Goal: Task Accomplishment & Management: Use online tool/utility

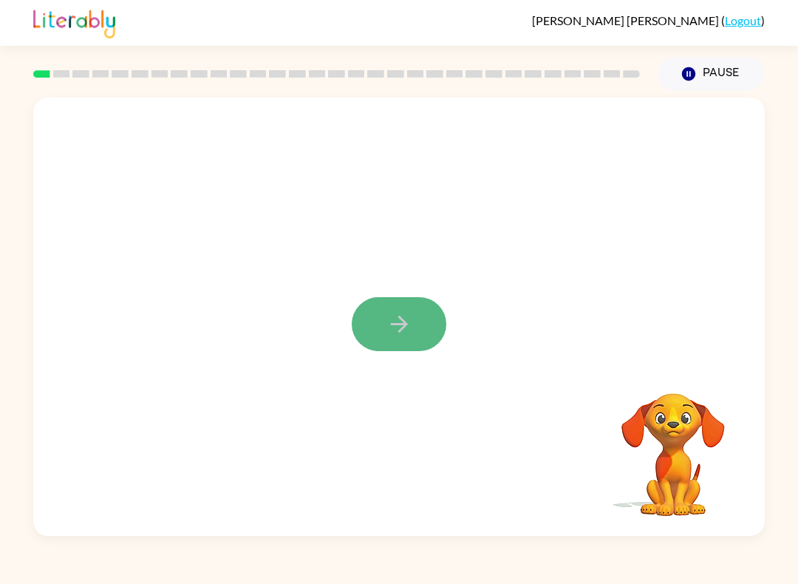
click at [384, 332] on button "button" at bounding box center [399, 324] width 95 height 54
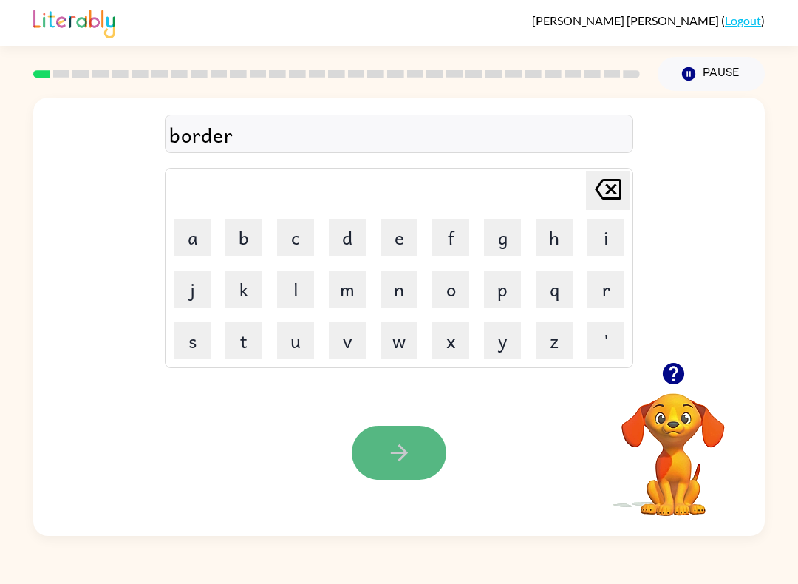
click at [401, 461] on icon "button" at bounding box center [400, 453] width 26 height 26
click at [406, 438] on button "button" at bounding box center [399, 453] width 95 height 54
click at [404, 475] on button "button" at bounding box center [399, 453] width 95 height 54
click at [407, 446] on icon "button" at bounding box center [400, 453] width 26 height 26
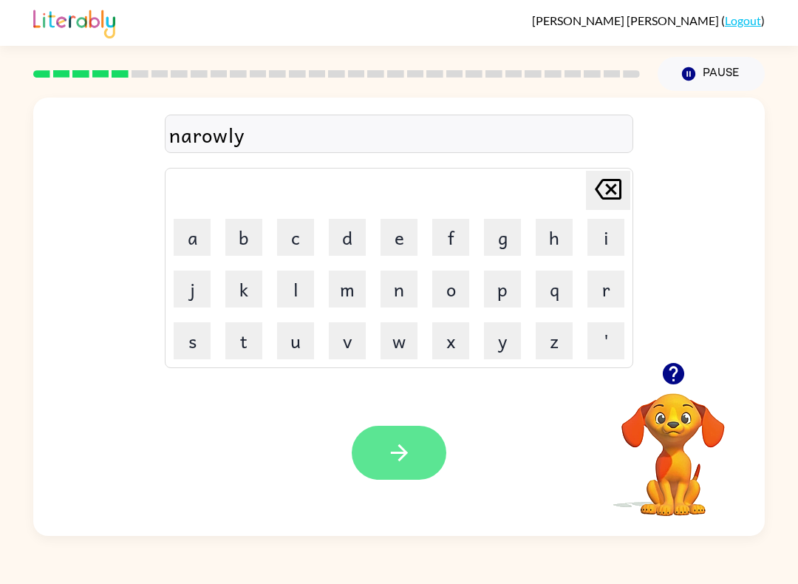
click at [396, 455] on icon "button" at bounding box center [400, 453] width 26 height 26
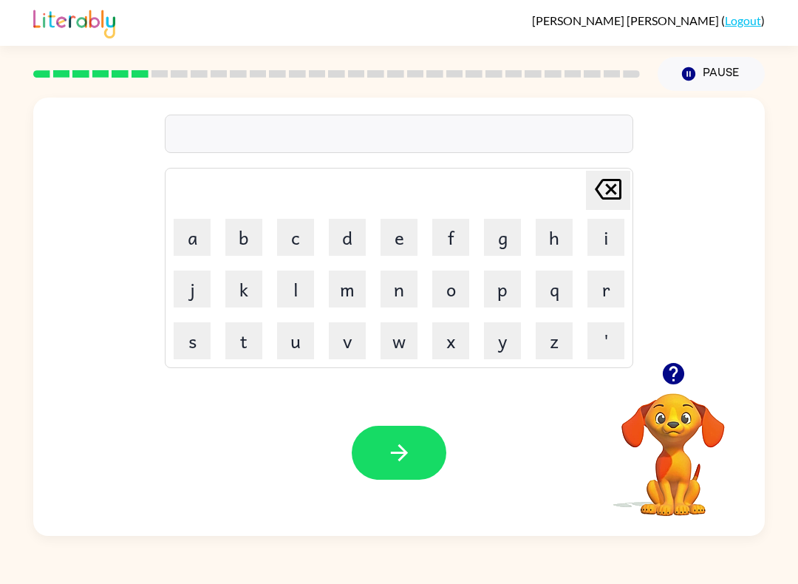
click at [665, 455] on video "Your browser must support playing .mp4 files to use Literably. Please try using…" at bounding box center [674, 444] width 148 height 148
click at [672, 371] on icon "button" at bounding box center [672, 373] width 21 height 21
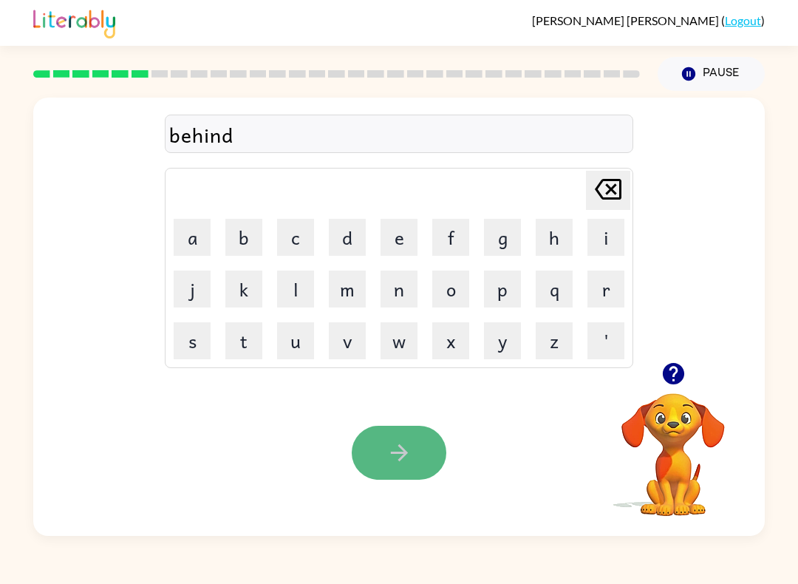
click at [413, 462] on button "button" at bounding box center [399, 453] width 95 height 54
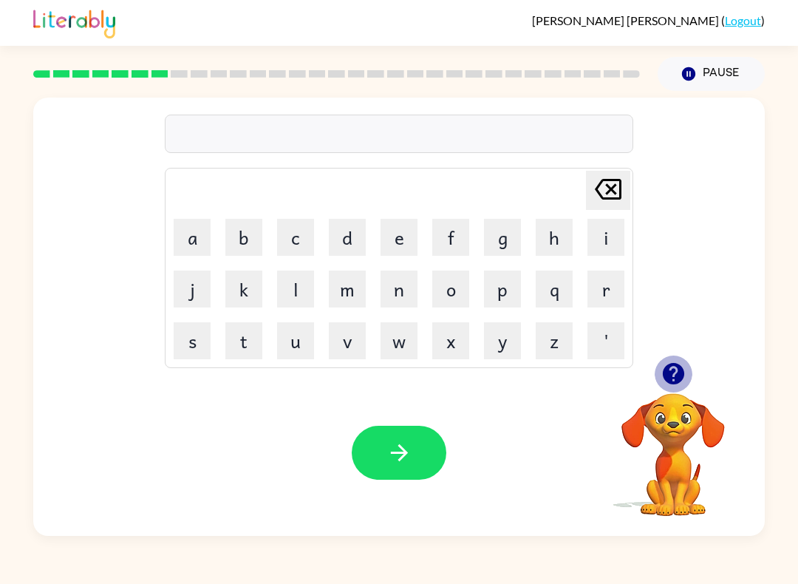
click at [678, 381] on icon "button" at bounding box center [672, 373] width 21 height 21
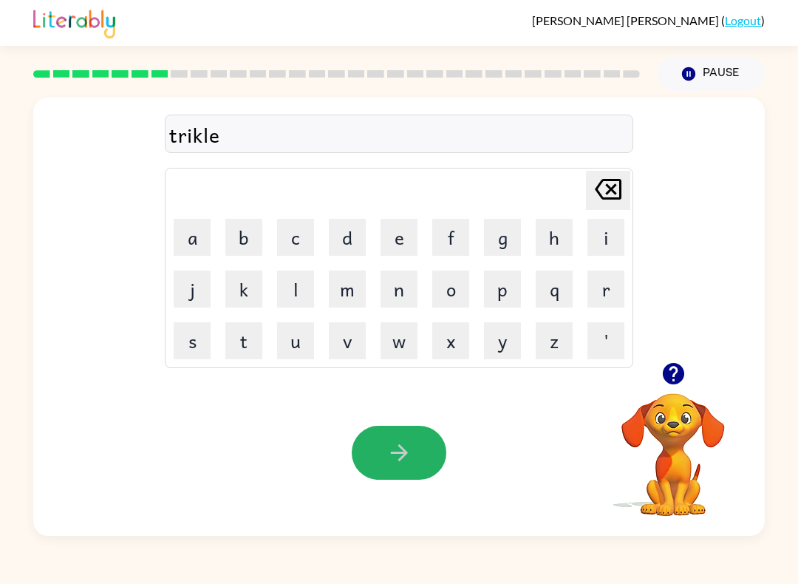
click at [399, 461] on icon "button" at bounding box center [400, 453] width 26 height 26
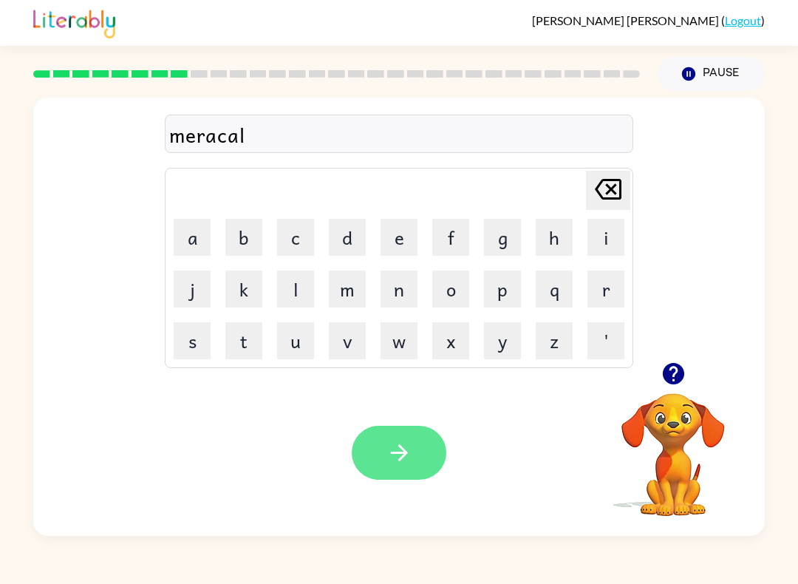
click at [396, 449] on icon "button" at bounding box center [400, 453] width 26 height 26
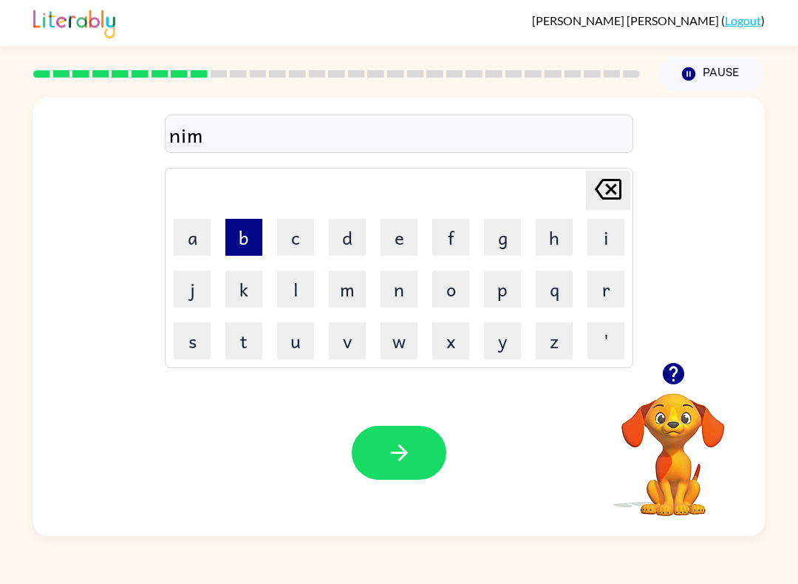
click at [241, 245] on button "b" at bounding box center [244, 237] width 37 height 37
click at [291, 298] on button "l" at bounding box center [295, 289] width 37 height 37
click at [401, 251] on button "e" at bounding box center [399, 237] width 37 height 37
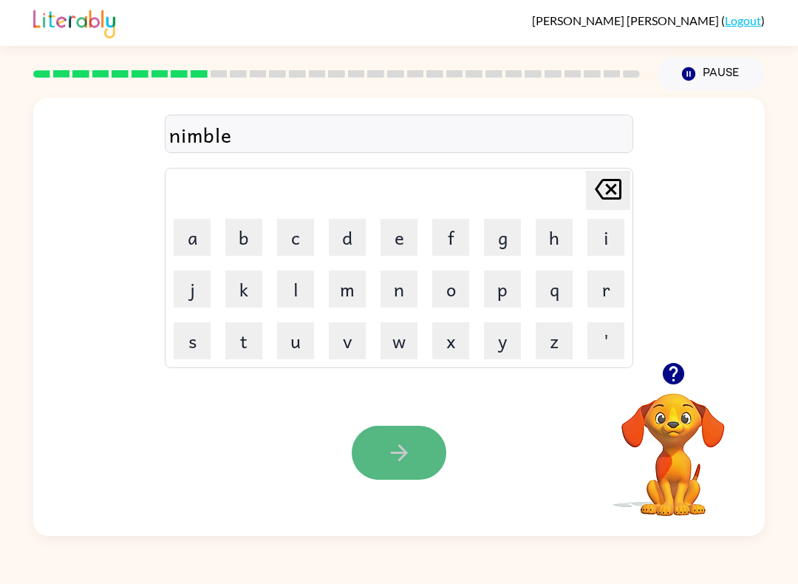
click at [401, 466] on icon "button" at bounding box center [400, 453] width 26 height 26
click at [389, 455] on icon "button" at bounding box center [400, 453] width 26 height 26
click at [373, 455] on button "button" at bounding box center [399, 453] width 95 height 54
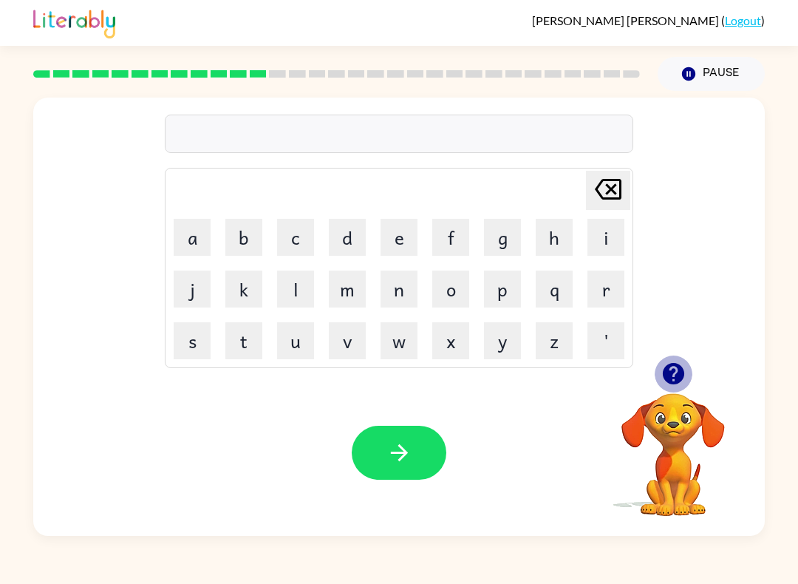
click at [674, 373] on icon "button" at bounding box center [672, 373] width 21 height 21
click at [648, 368] on html "[PERSON_NAME] ( Logout ) Pause Pause bed Delete Delete last character input a b…" at bounding box center [399, 292] width 798 height 584
click at [649, 374] on div at bounding box center [674, 374] width 148 height 38
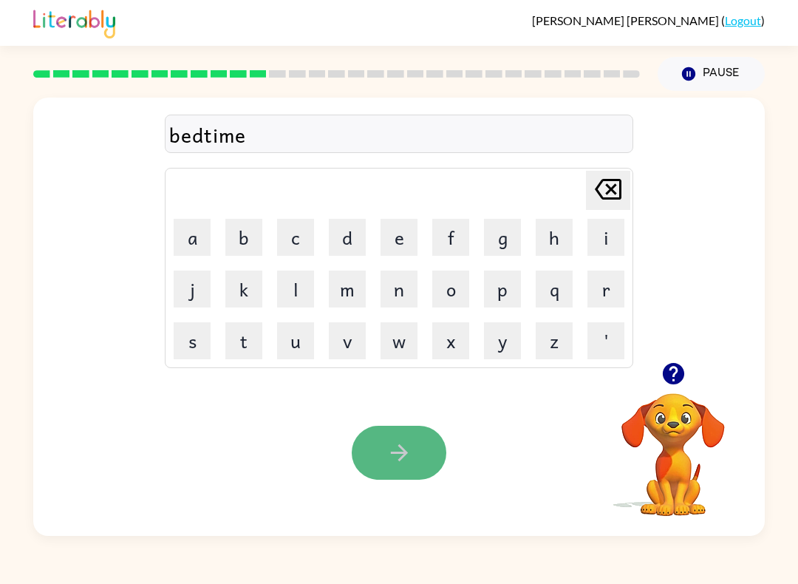
click at [405, 473] on button "button" at bounding box center [399, 453] width 95 height 54
click at [410, 447] on icon "button" at bounding box center [400, 453] width 26 height 26
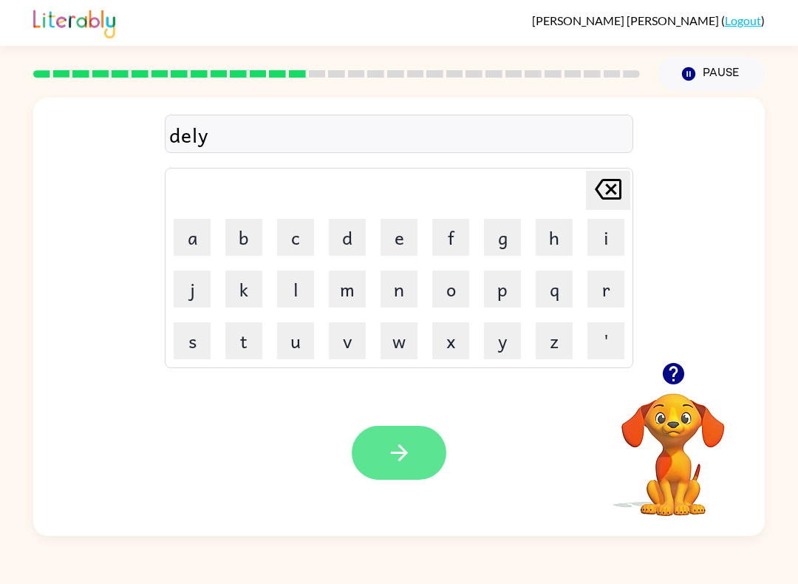
click at [401, 450] on icon "button" at bounding box center [400, 453] width 26 height 26
click at [399, 457] on icon "button" at bounding box center [400, 453] width 26 height 26
click at [381, 549] on div "[PERSON_NAME] ( Logout ) Pause Pause set [PERSON_NAME] last character input a b…" at bounding box center [399, 292] width 798 height 584
click at [393, 494] on div "Your browser must support playing .mp4 files to use Literably. Please try using…" at bounding box center [399, 453] width 732 height 166
click at [392, 447] on icon "button" at bounding box center [400, 453] width 26 height 26
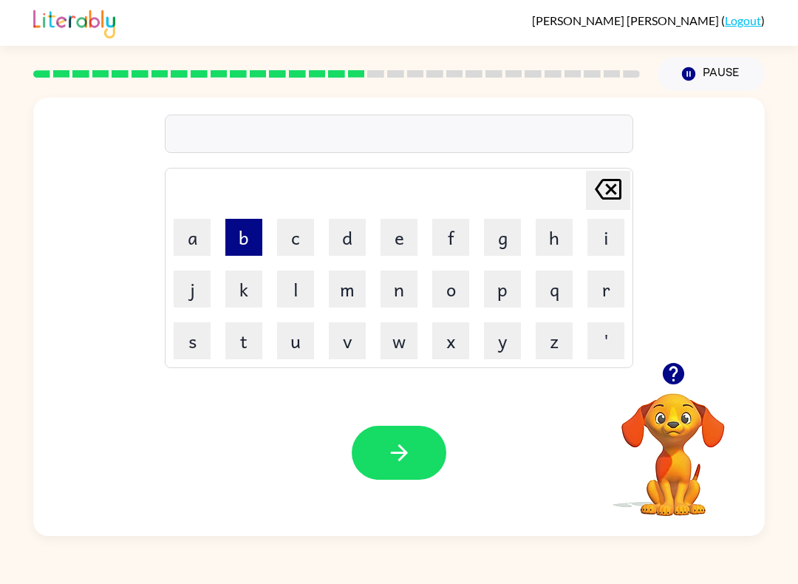
click at [241, 249] on button "b" at bounding box center [244, 237] width 37 height 37
click at [402, 245] on button "e" at bounding box center [399, 237] width 37 height 37
click at [612, 293] on button "r" at bounding box center [606, 289] width 37 height 37
click at [607, 242] on button "i" at bounding box center [606, 237] width 37 height 37
click at [603, 257] on td "i" at bounding box center [606, 237] width 50 height 50
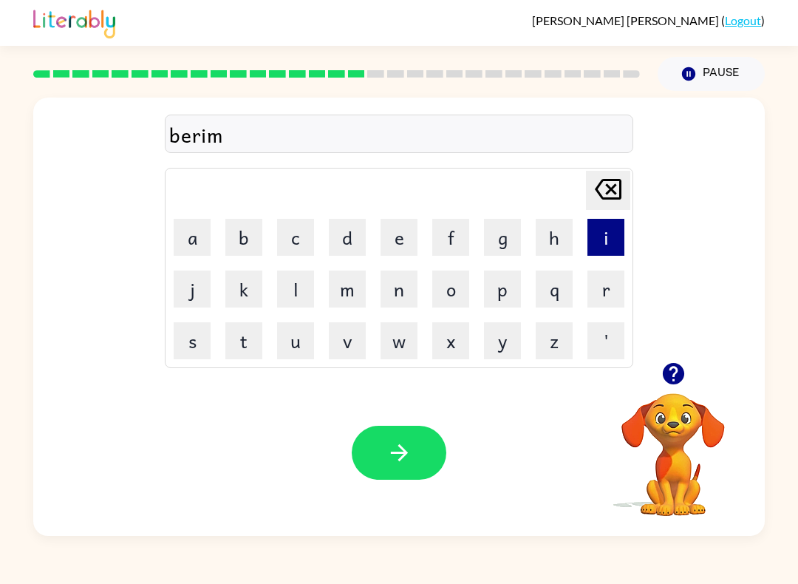
click at [606, 240] on button "i" at bounding box center [606, 237] width 37 height 37
click at [400, 294] on button "n" at bounding box center [399, 289] width 37 height 37
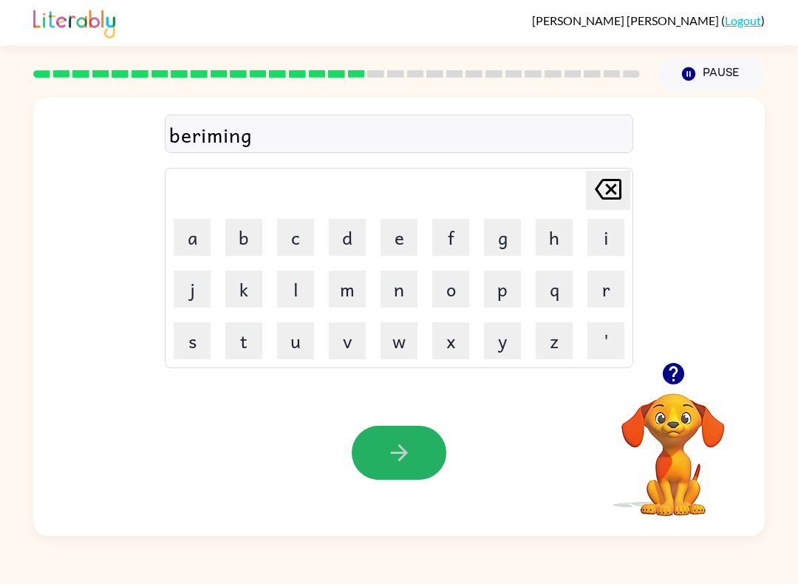
click at [373, 453] on button "button" at bounding box center [399, 453] width 95 height 54
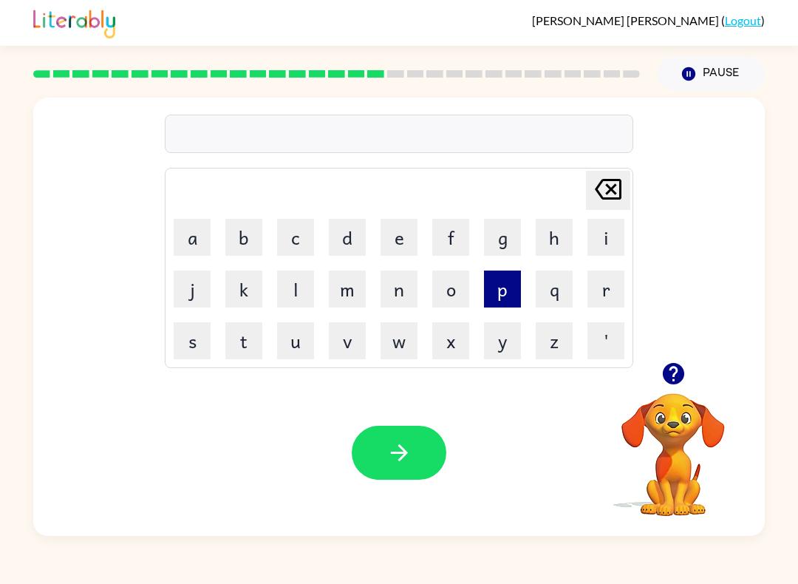
click at [494, 277] on button "p" at bounding box center [502, 289] width 37 height 37
click at [296, 297] on button "l" at bounding box center [295, 289] width 37 height 37
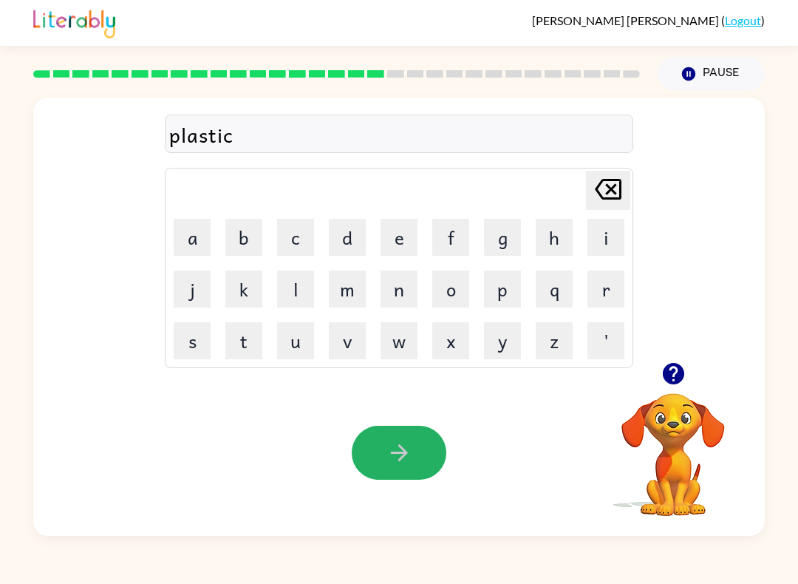
drag, startPoint x: 390, startPoint y: 461, endPoint x: 391, endPoint y: 468, distance: 7.4
click at [391, 468] on button "button" at bounding box center [399, 453] width 95 height 54
click at [418, 472] on button "button" at bounding box center [399, 453] width 95 height 54
click at [394, 464] on icon "button" at bounding box center [400, 453] width 26 height 26
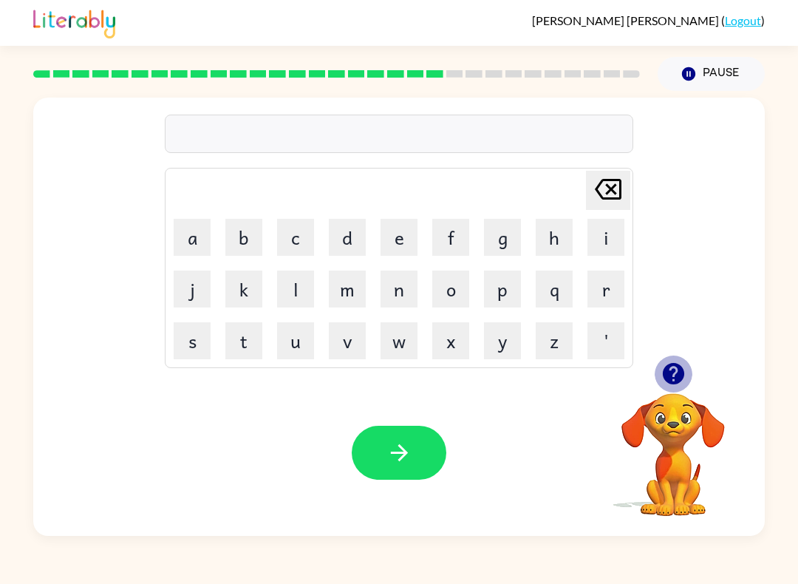
click at [674, 373] on icon "button" at bounding box center [672, 373] width 21 height 21
drag, startPoint x: 371, startPoint y: 457, endPoint x: -1, endPoint y: -1, distance: 589.7
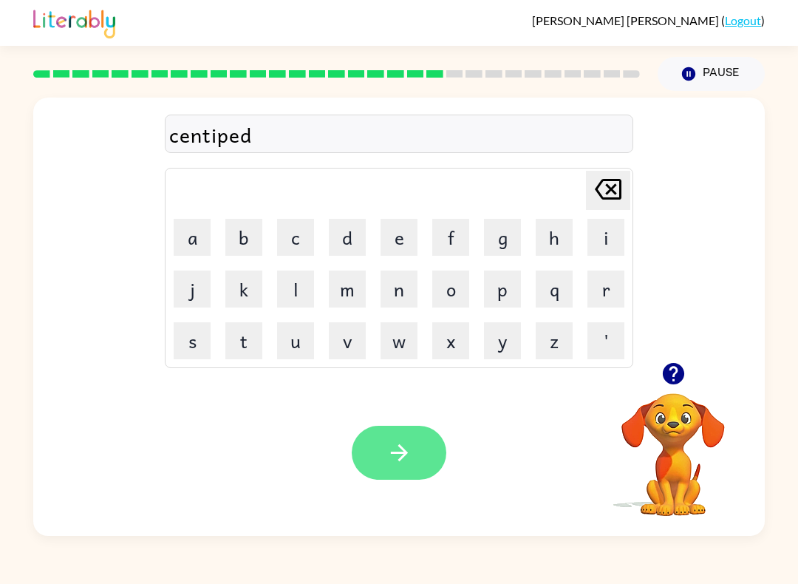
click at [371, 457] on button "button" at bounding box center [399, 453] width 95 height 54
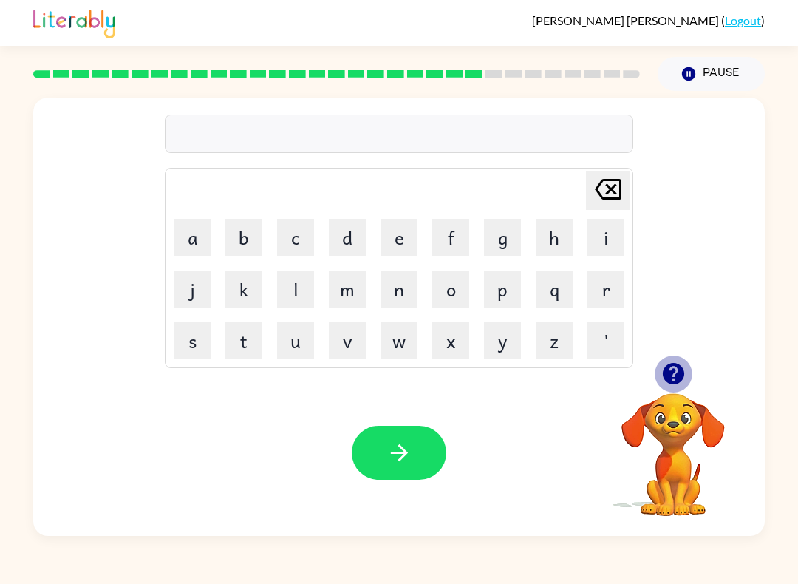
click at [674, 377] on icon "button" at bounding box center [674, 374] width 26 height 26
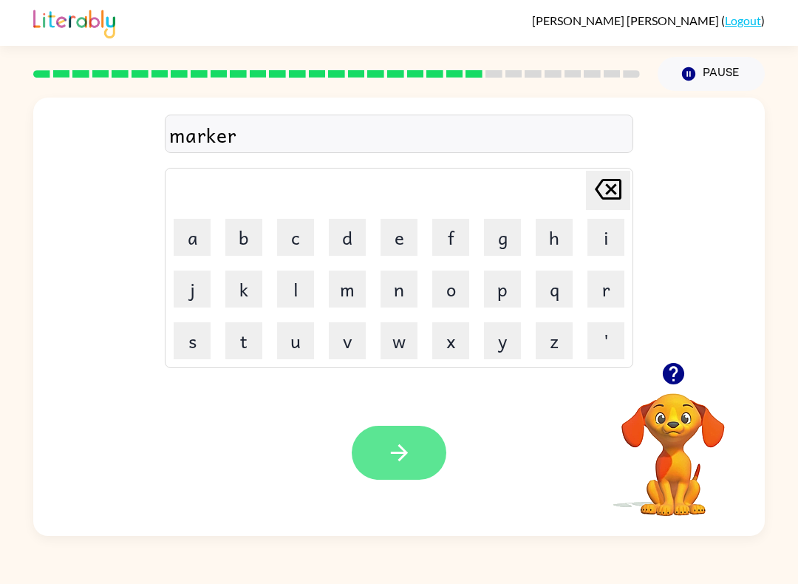
click at [391, 464] on icon "button" at bounding box center [400, 453] width 26 height 26
click at [401, 461] on icon "button" at bounding box center [400, 453] width 26 height 26
click at [387, 461] on icon "button" at bounding box center [400, 453] width 26 height 26
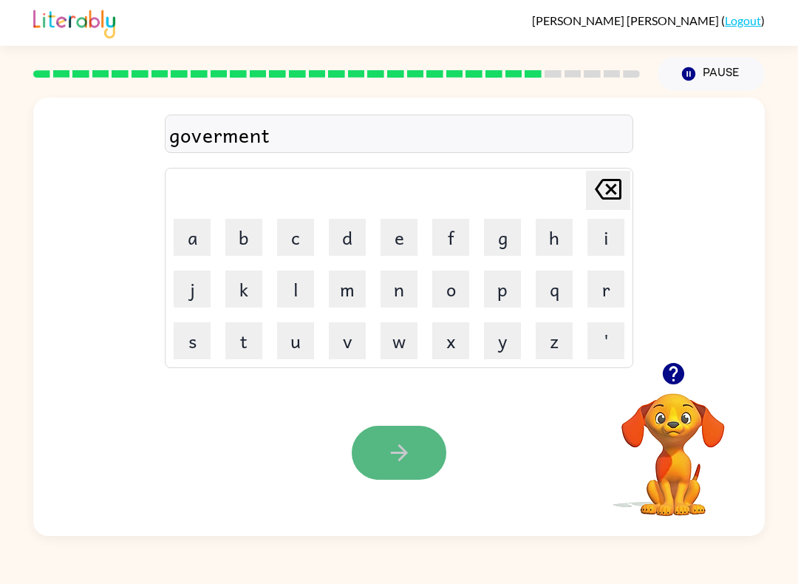
click at [402, 461] on icon "button" at bounding box center [400, 453] width 26 height 26
click at [404, 455] on icon "button" at bounding box center [398, 452] width 17 height 17
click at [400, 461] on icon "button" at bounding box center [398, 452] width 17 height 17
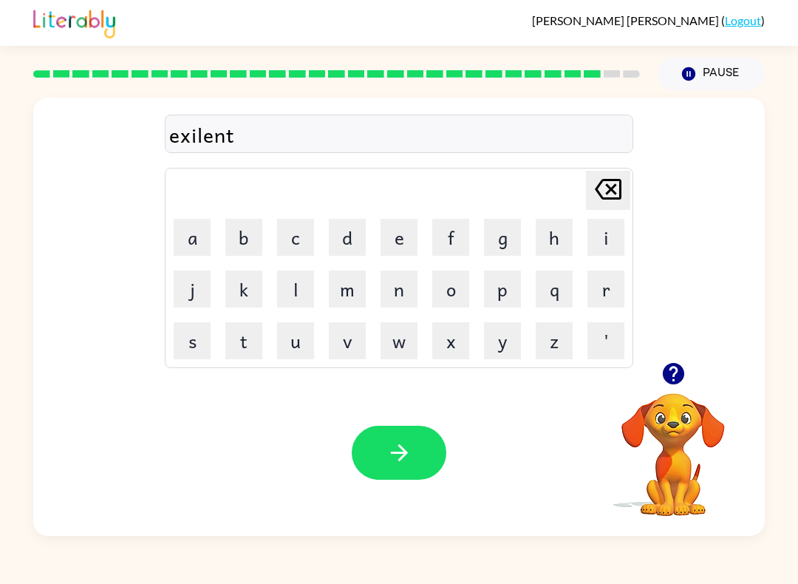
click at [405, 494] on div "Your browser must support playing .mp4 files to use Literably. Please try using…" at bounding box center [399, 453] width 732 height 166
click at [408, 454] on icon "button" at bounding box center [400, 453] width 26 height 26
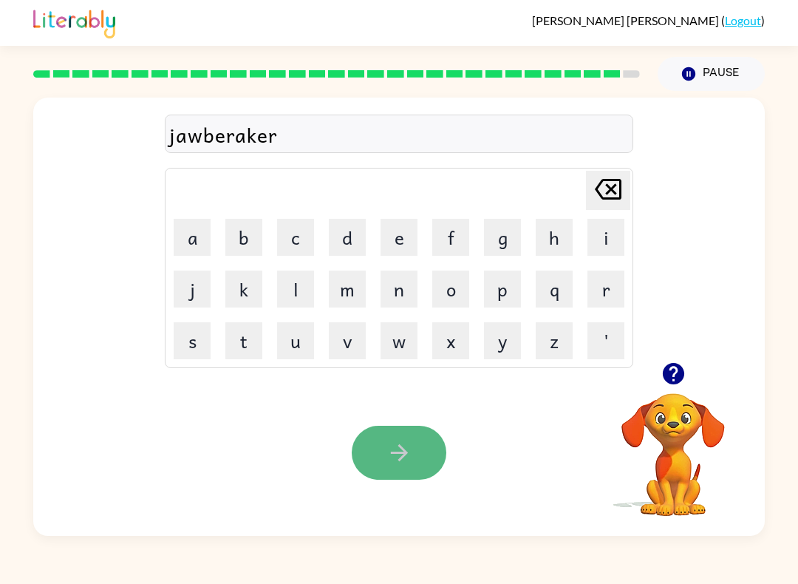
click at [413, 442] on button "button" at bounding box center [399, 453] width 95 height 54
